Goal: Entertainment & Leisure: Consume media (video, audio)

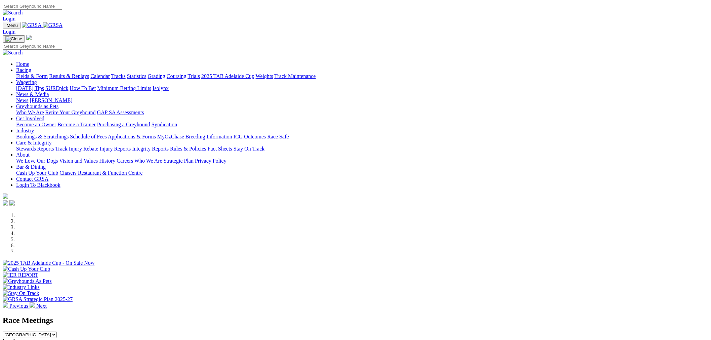
click at [31, 67] on link "Racing" at bounding box center [23, 70] width 15 height 6
click at [48, 73] on link "Fields & Form" at bounding box center [32, 76] width 32 height 6
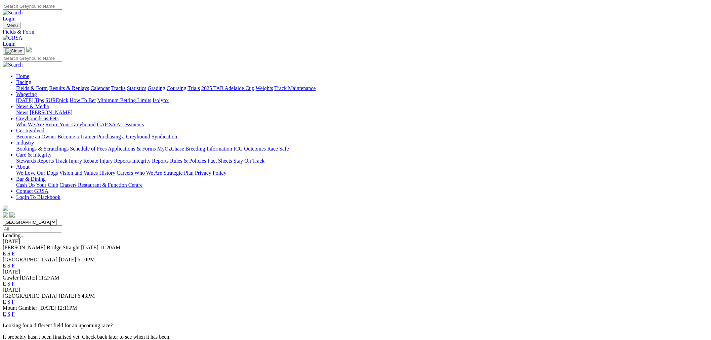
click at [57, 219] on select "South Australia New South Wales Northern Territory Queensland Tasmania Victoria…" at bounding box center [30, 222] width 54 height 6
select select "QLD"
click at [57, 219] on select "South Australia New South Wales Northern Territory Queensland Tasmania Victoria…" at bounding box center [30, 222] width 54 height 6
click at [6, 251] on link "E" at bounding box center [4, 254] width 3 height 6
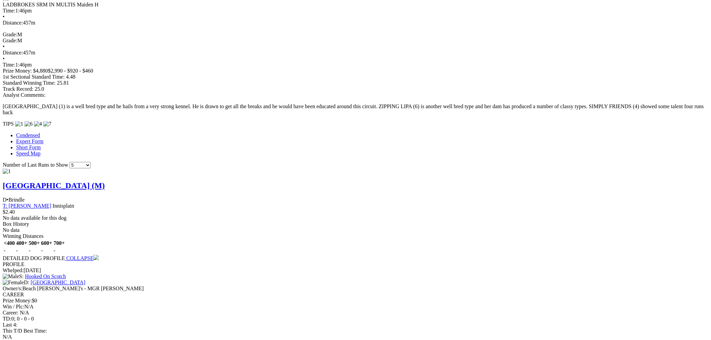
scroll to position [622, 0]
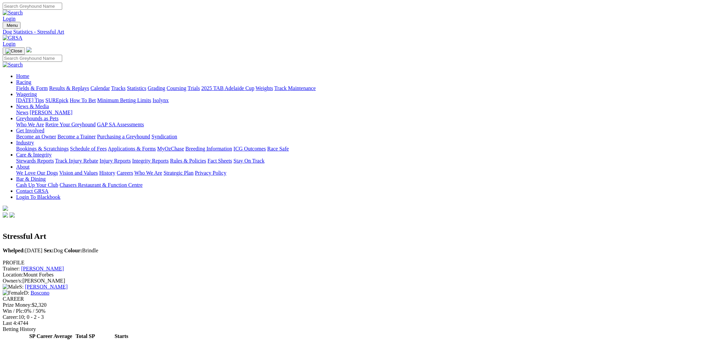
scroll to position [186, 0]
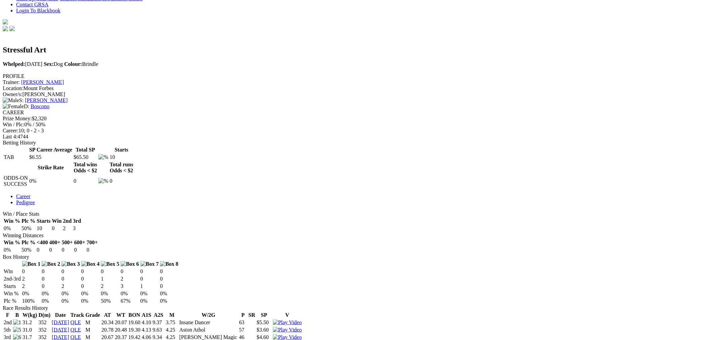
click at [302, 340] on img at bounding box center [287, 345] width 29 height 6
drag, startPoint x: 105, startPoint y: 178, endPoint x: 105, endPoint y: 113, distance: 65.2
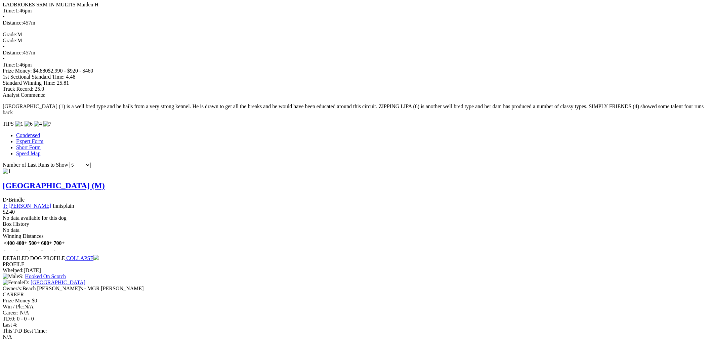
scroll to position [809, 0]
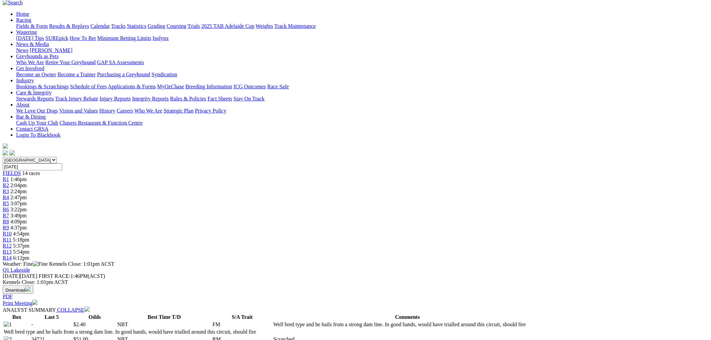
scroll to position [0, 0]
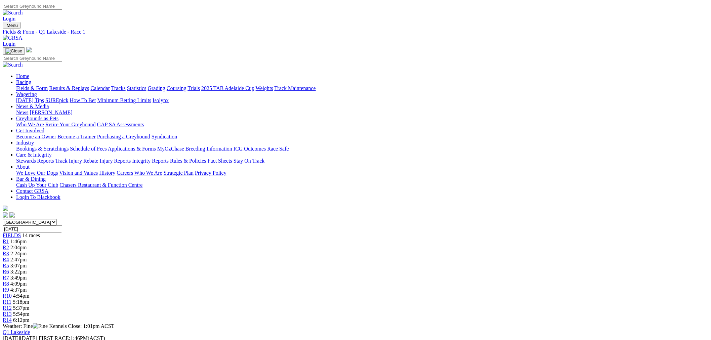
click at [27, 245] on span "2:04pm" at bounding box center [18, 248] width 16 height 6
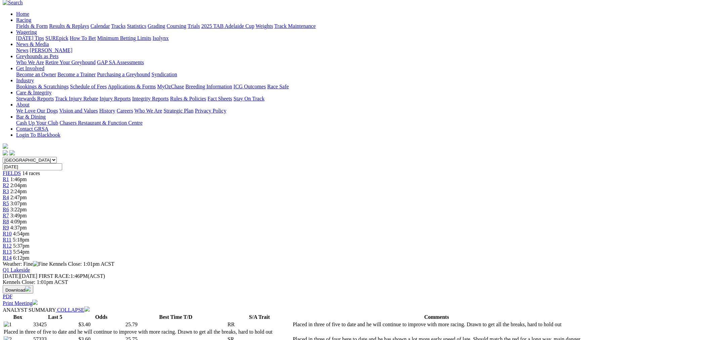
scroll to position [125, 0]
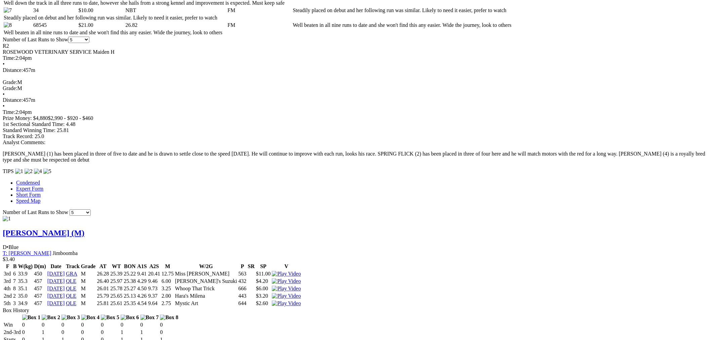
scroll to position [498, 0]
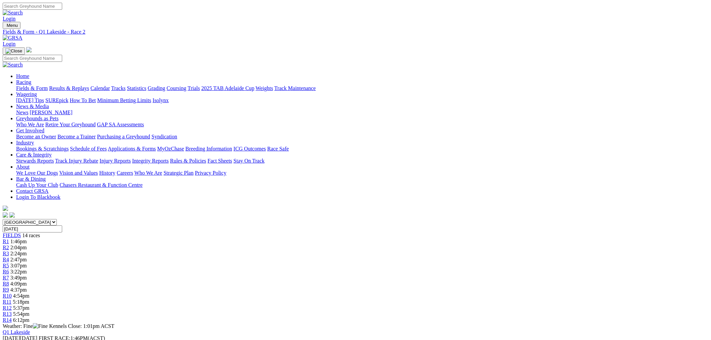
drag, startPoint x: 391, startPoint y: 100, endPoint x: 370, endPoint y: 100, distance: 21.5
click at [9, 281] on link "R8" at bounding box center [6, 284] width 6 height 6
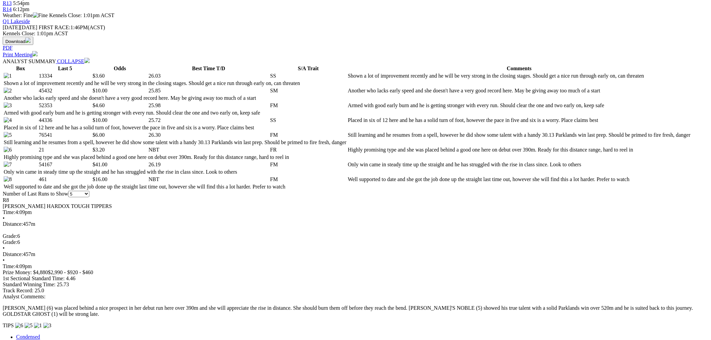
drag, startPoint x: 132, startPoint y: 208, endPoint x: 145, endPoint y: 210, distance: 13.5
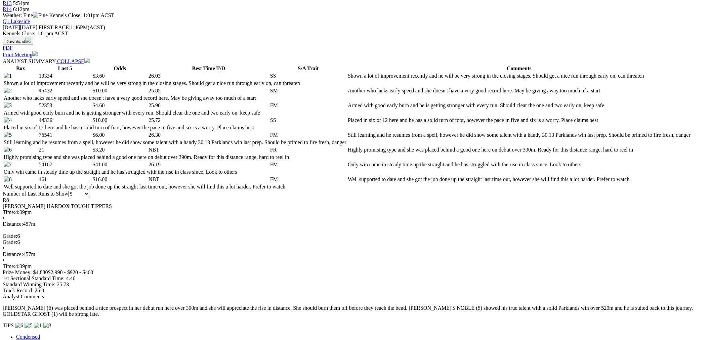
scroll to position [498, 0]
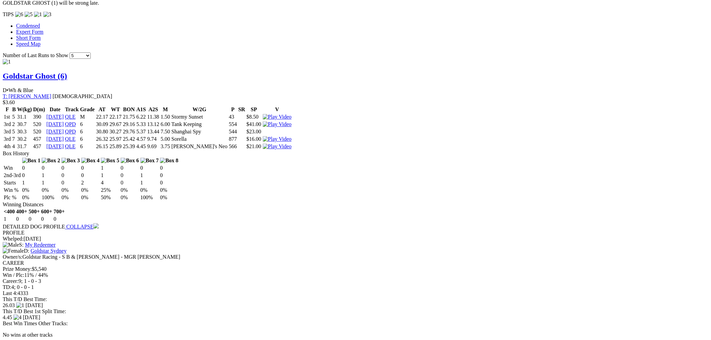
drag, startPoint x: 193, startPoint y: 168, endPoint x: 257, endPoint y: 209, distance: 76.4
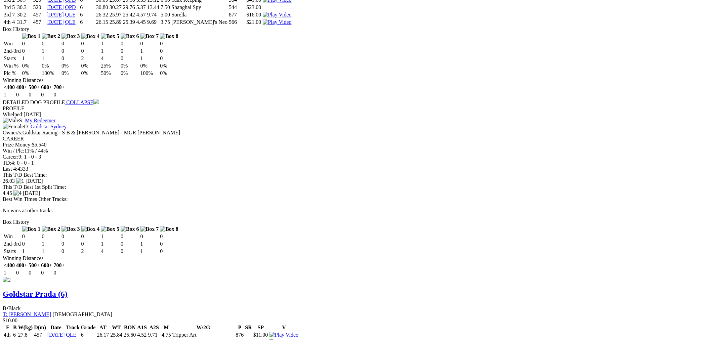
scroll to position [871, 0]
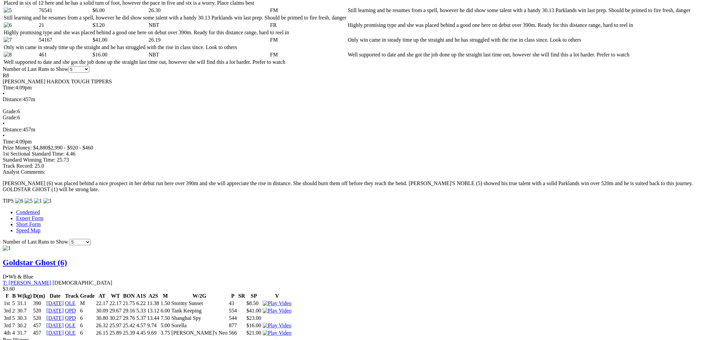
scroll to position [62, 0]
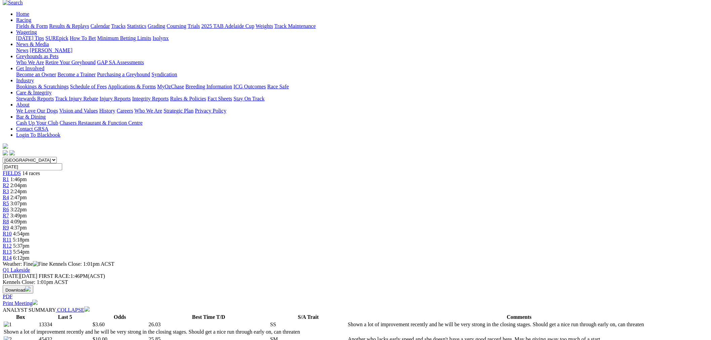
drag, startPoint x: 273, startPoint y: 41, endPoint x: 259, endPoint y: 41, distance: 14.8
click at [9, 195] on span "R4" at bounding box center [6, 198] width 6 height 6
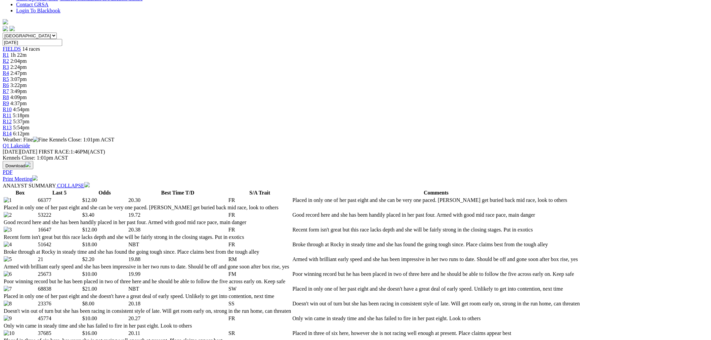
scroll to position [186, 0]
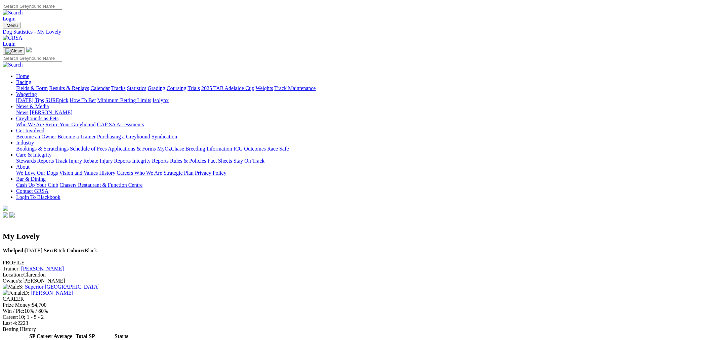
scroll to position [124, 0]
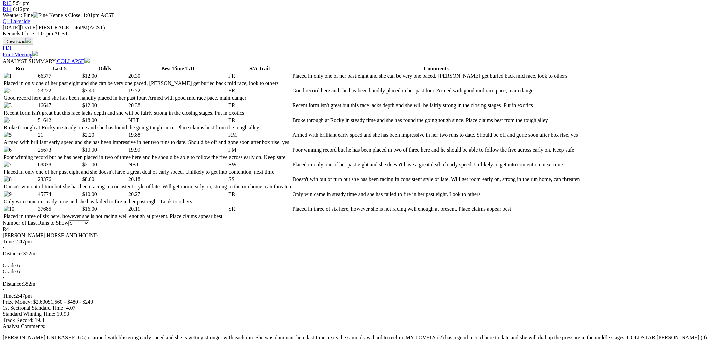
scroll to position [435, 0]
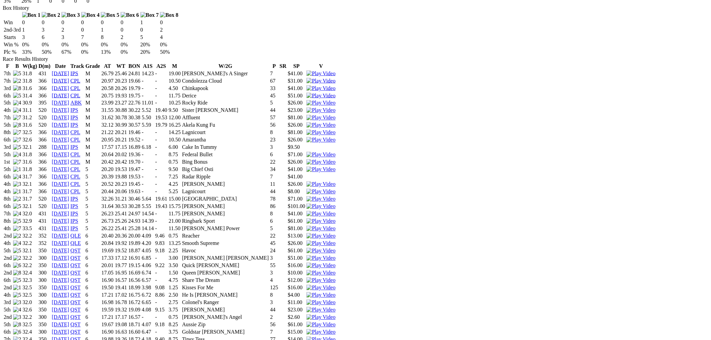
scroll to position [498, 0]
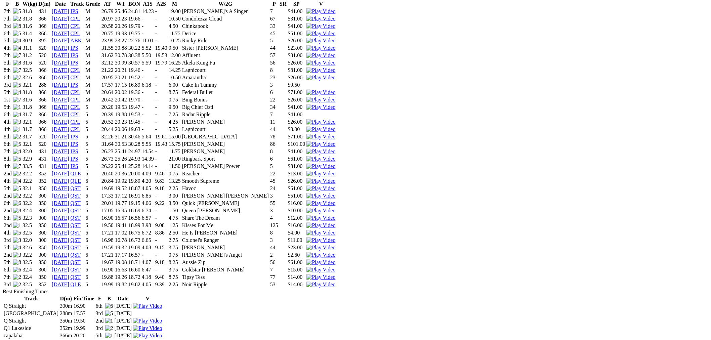
click at [335, 178] on img at bounding box center [320, 181] width 29 height 6
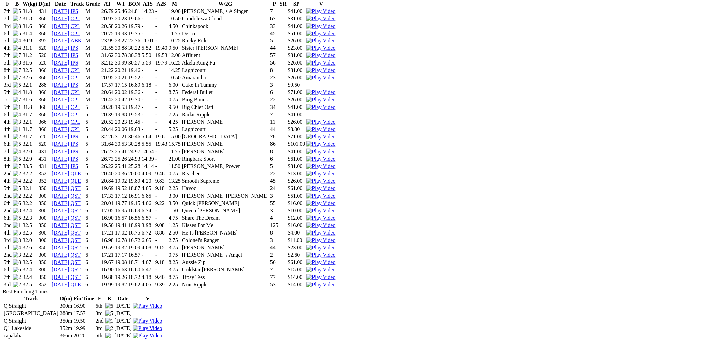
scroll to position [435, 0]
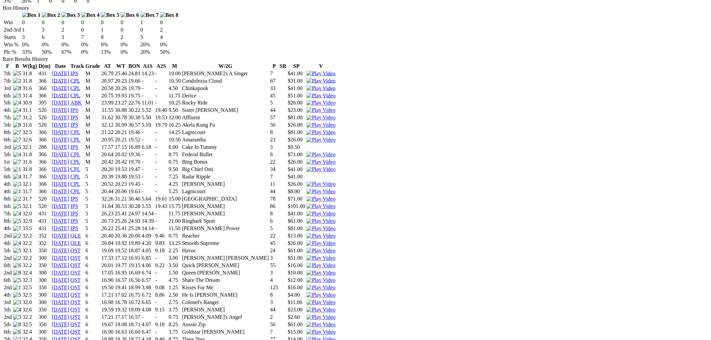
click at [335, 233] on img at bounding box center [320, 236] width 29 height 6
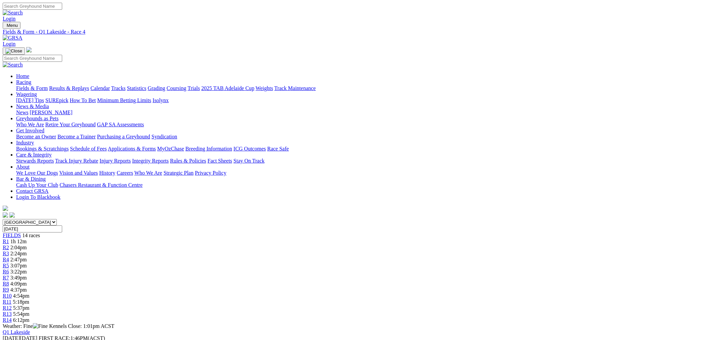
click at [291, 263] on div "R5 3:07pm" at bounding box center [355, 266] width 705 height 6
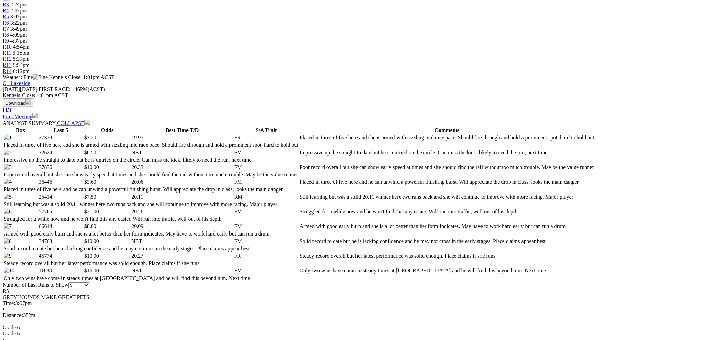
scroll to position [249, 0]
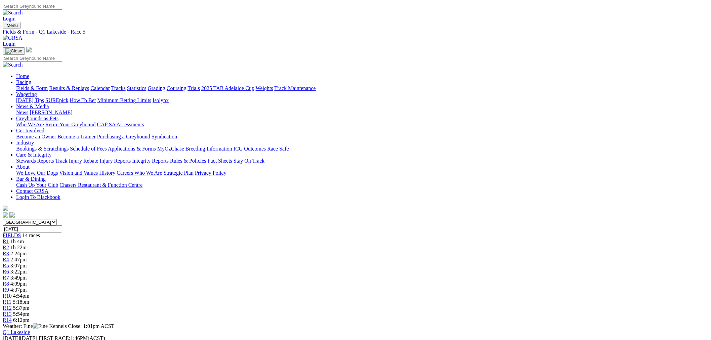
click at [9, 269] on link "R6" at bounding box center [6, 272] width 6 height 6
drag, startPoint x: 349, startPoint y: 105, endPoint x: 256, endPoint y: 105, distance: 92.4
click at [350, 275] on div "R7 3:49pm" at bounding box center [355, 278] width 705 height 6
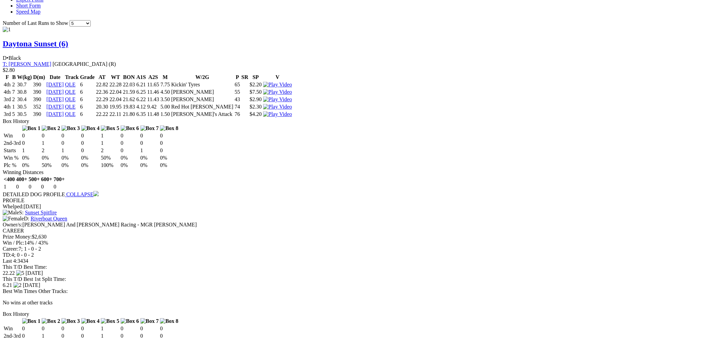
scroll to position [746, 0]
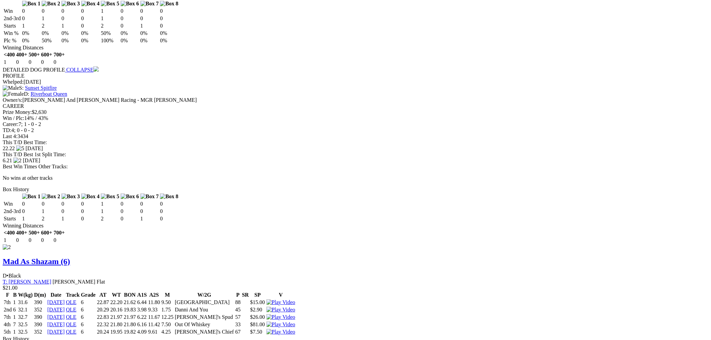
drag, startPoint x: 122, startPoint y: 90, endPoint x: 119, endPoint y: 81, distance: 9.4
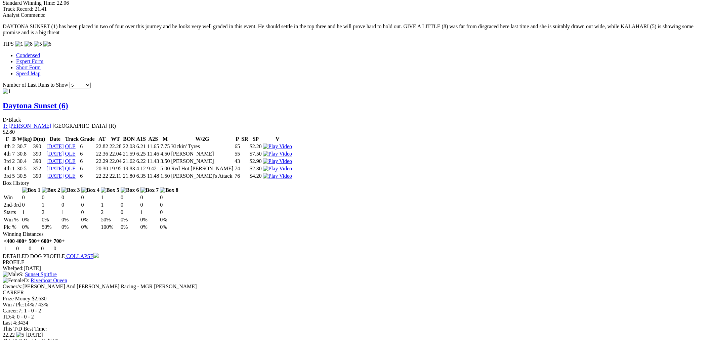
scroll to position [684, 0]
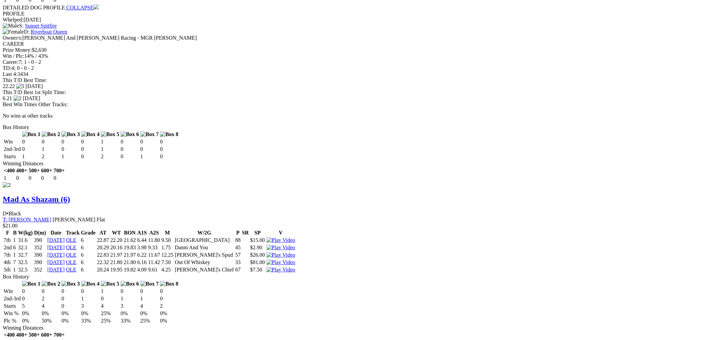
scroll to position [622, 0]
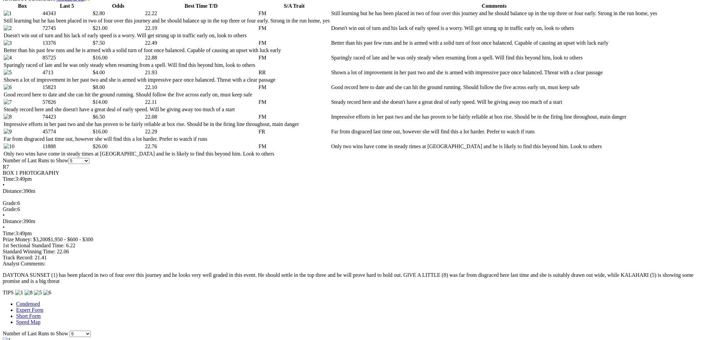
scroll to position [746, 0]
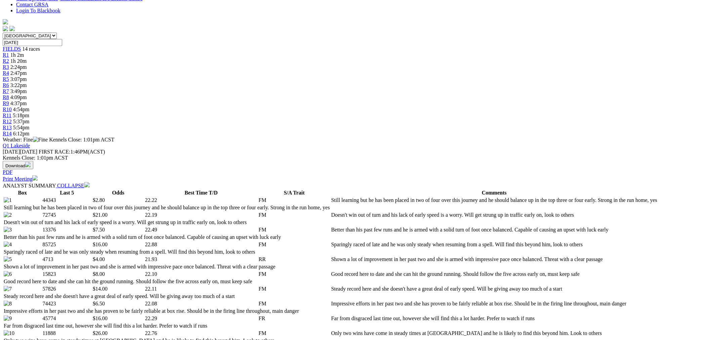
scroll to position [0, 0]
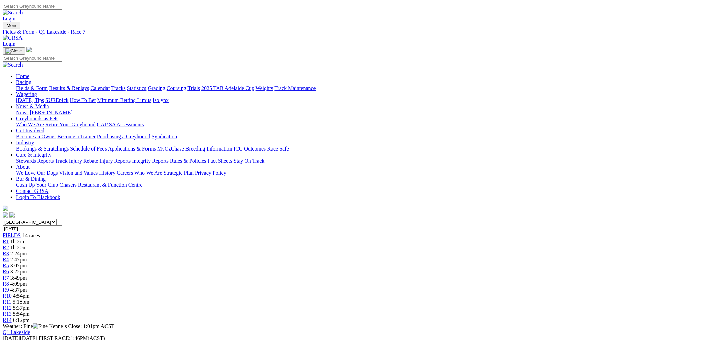
click at [440, 293] on div "R10 4:54pm" at bounding box center [355, 296] width 705 height 6
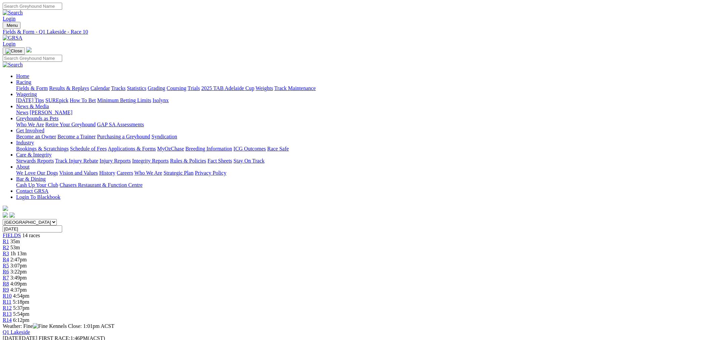
click at [30, 305] on span "5:37pm" at bounding box center [21, 308] width 16 height 6
